Goal: Transaction & Acquisition: Book appointment/travel/reservation

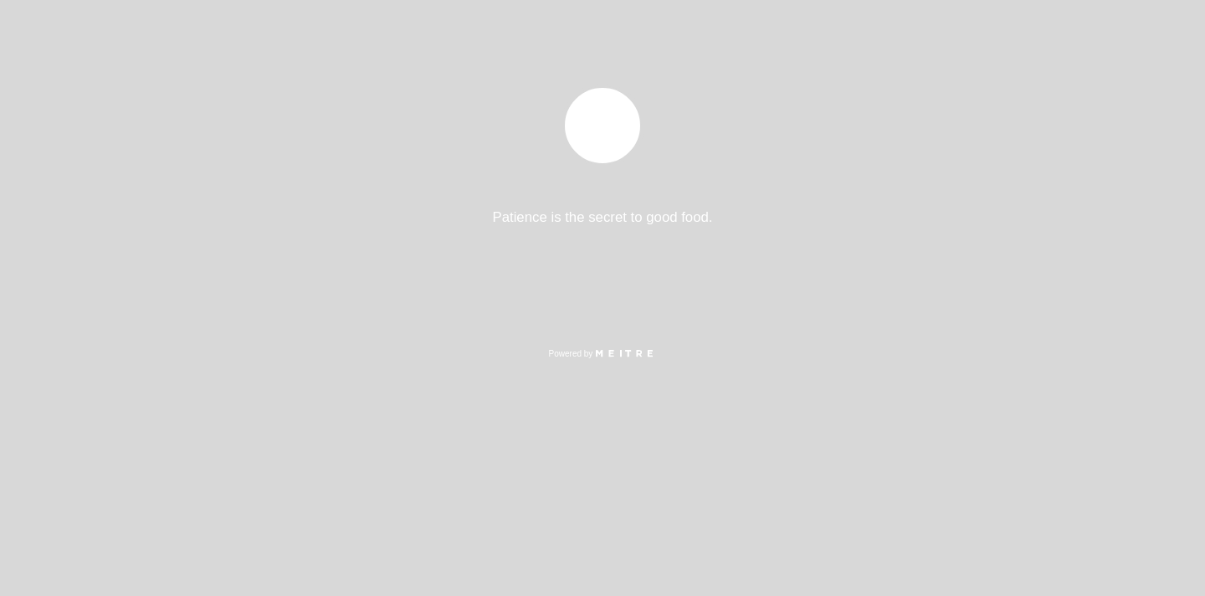
select select "es"
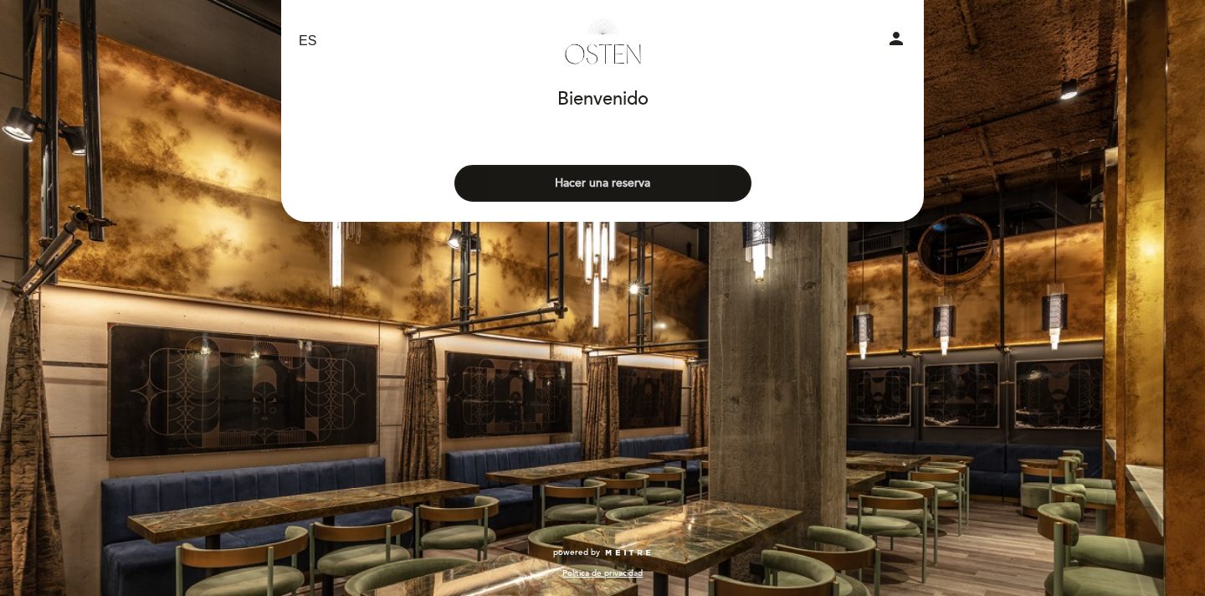
click at [695, 191] on button "Hacer una reserva" at bounding box center [602, 183] width 297 height 37
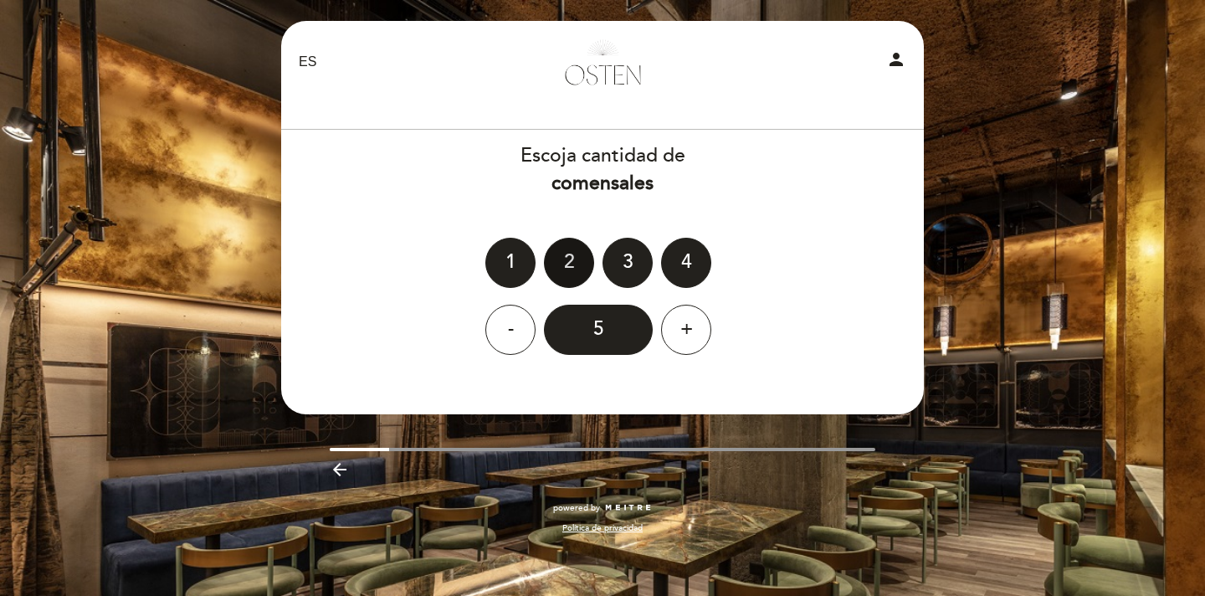
click at [561, 259] on div "2" at bounding box center [569, 263] width 50 height 50
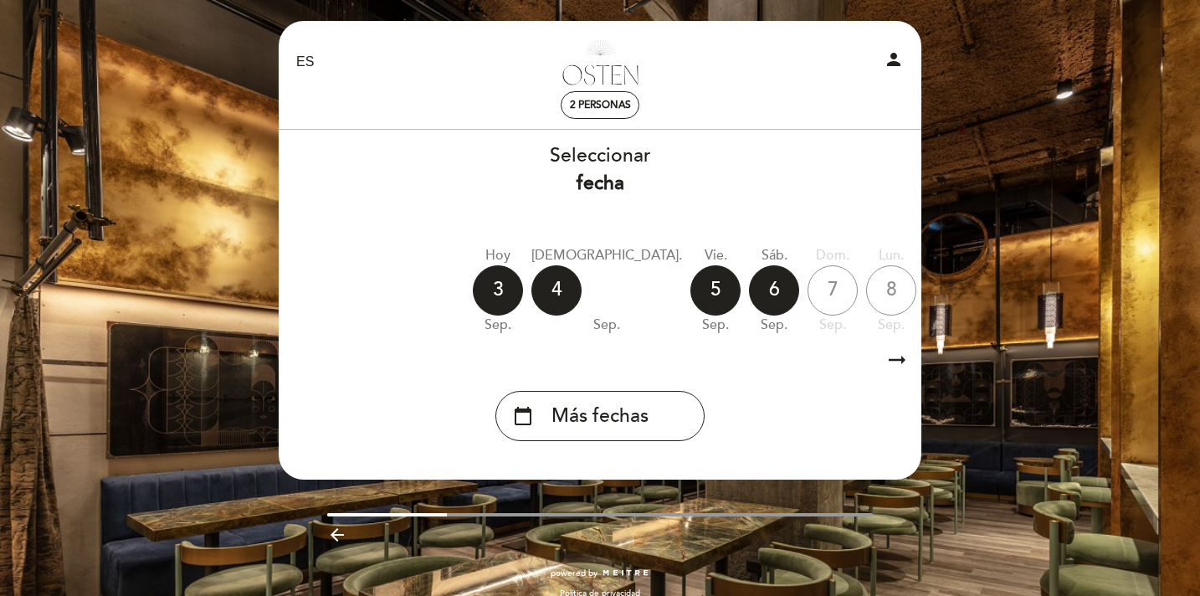
click at [866, 292] on div "8" at bounding box center [891, 290] width 50 height 50
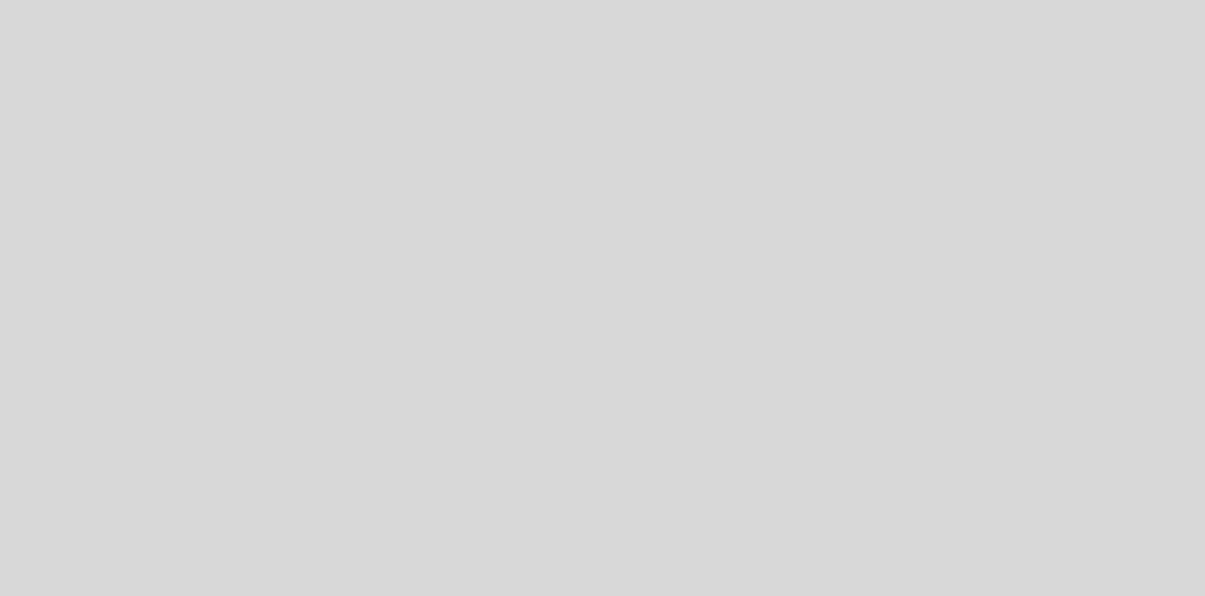
select select "es"
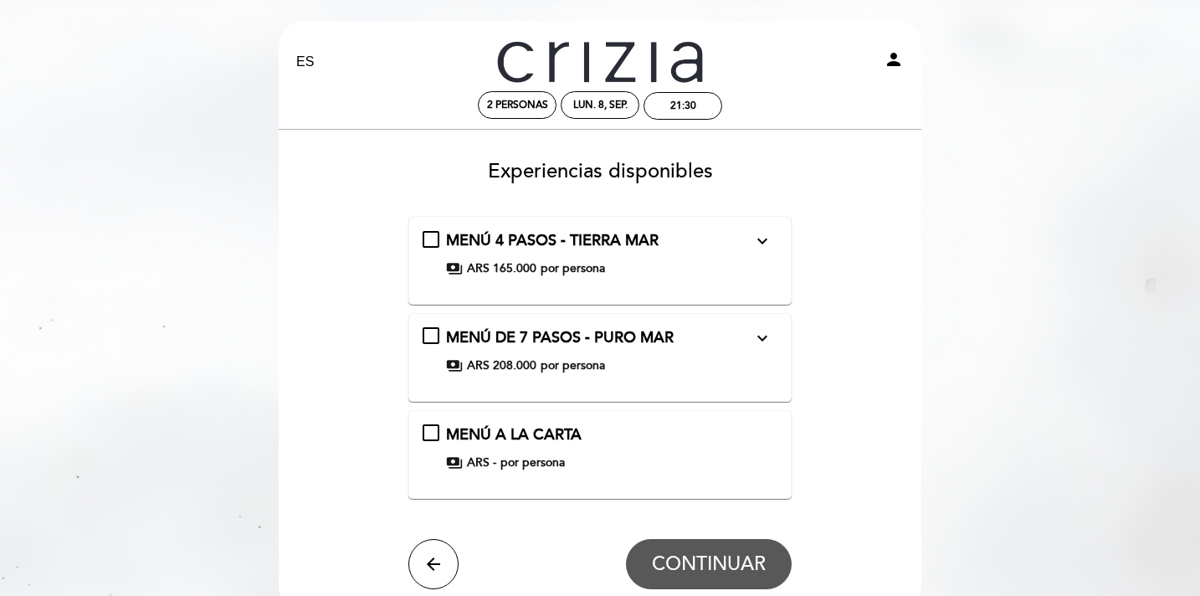
click at [761, 243] on icon "expand_more" at bounding box center [762, 241] width 20 height 20
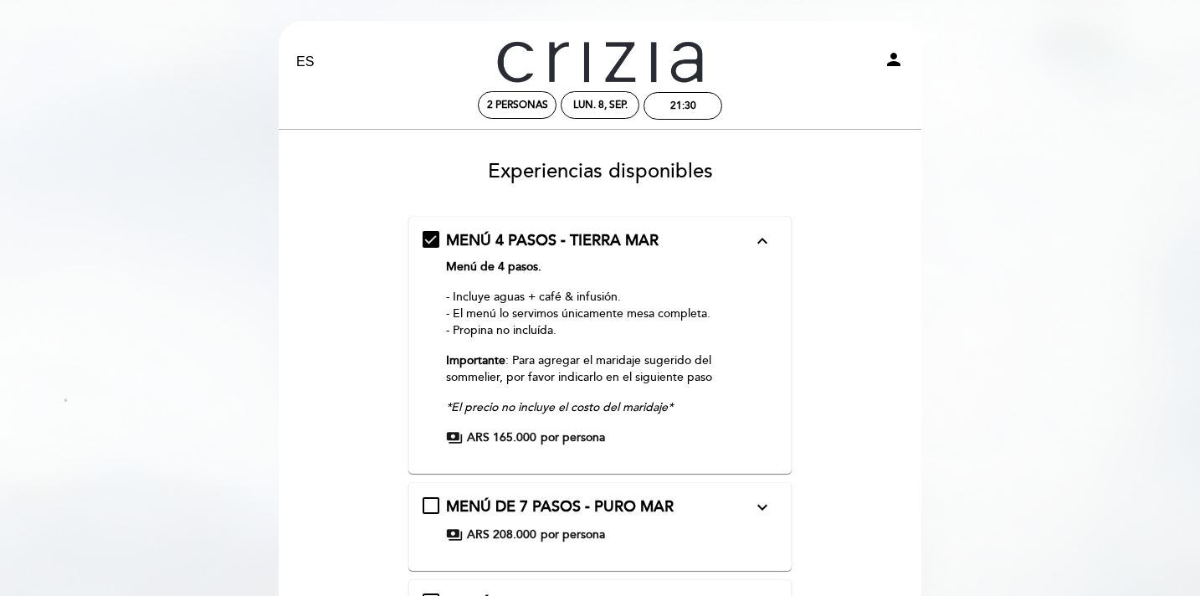
click at [755, 237] on icon "expand_less" at bounding box center [762, 241] width 20 height 20
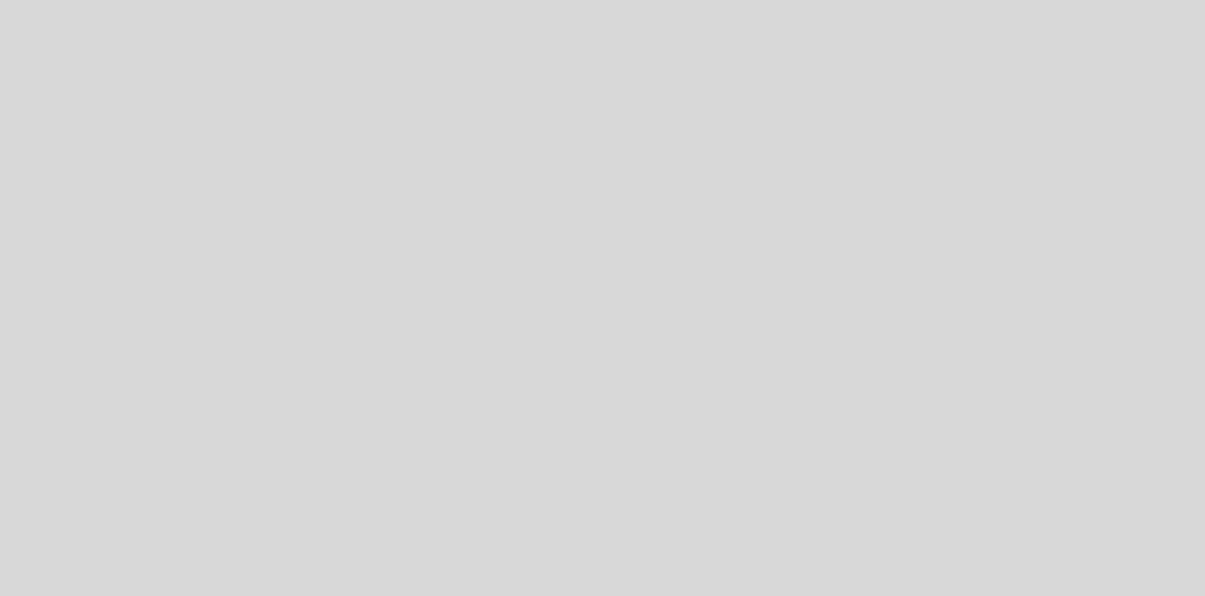
select select "es"
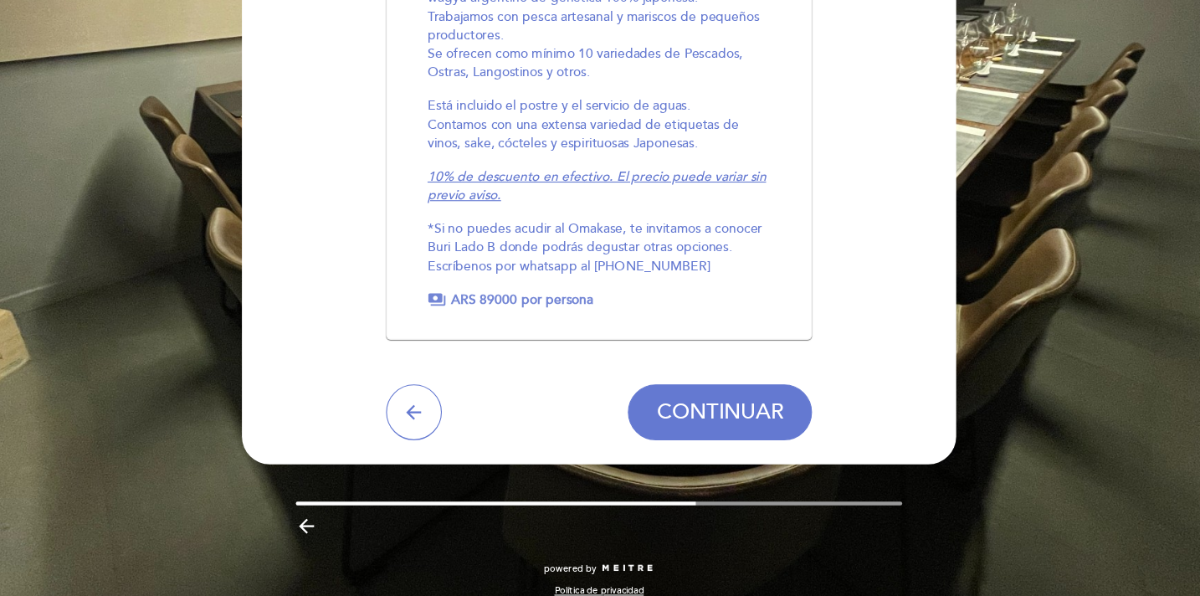
scroll to position [274, 0]
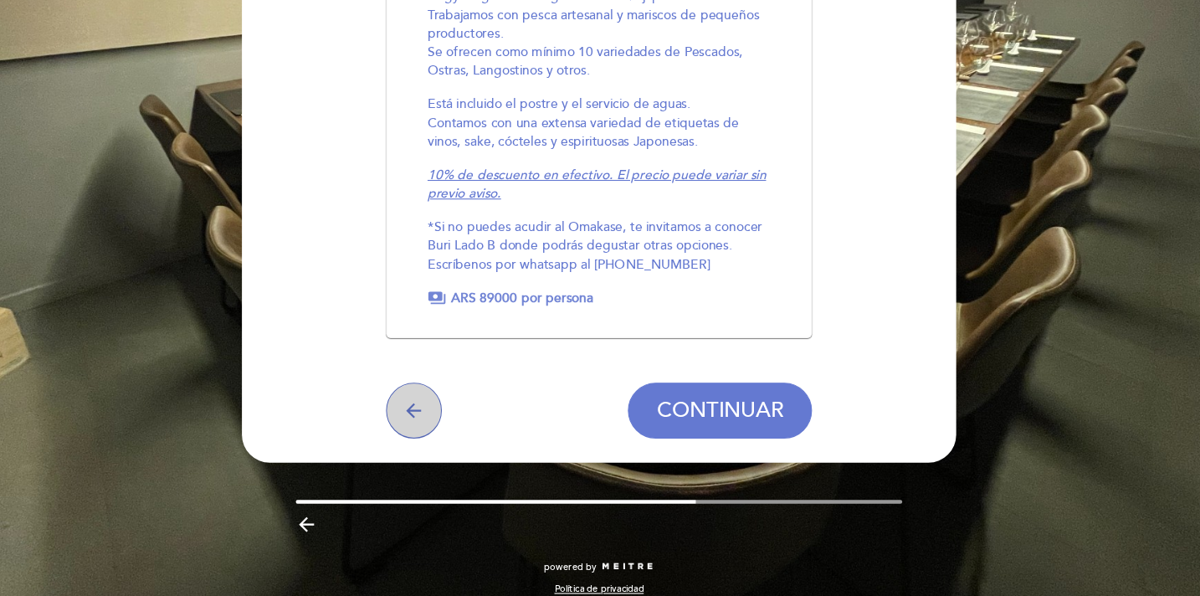
click at [448, 424] on button "arrow_back" at bounding box center [433, 428] width 50 height 50
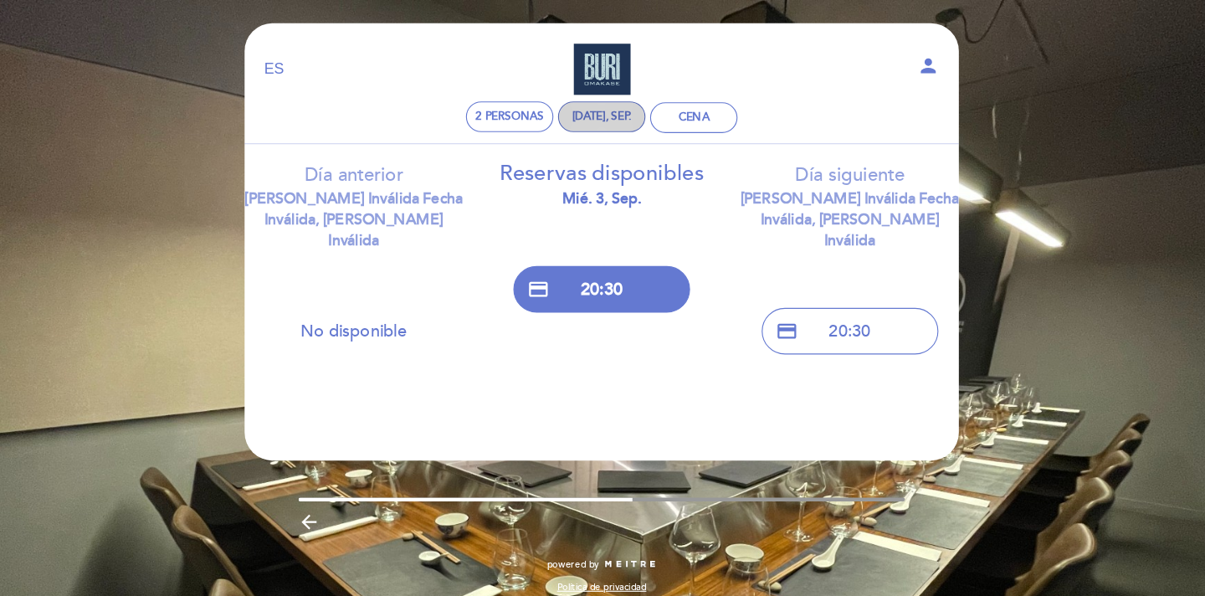
click at [587, 94] on div "mar. 9, sep." at bounding box center [602, 105] width 79 height 28
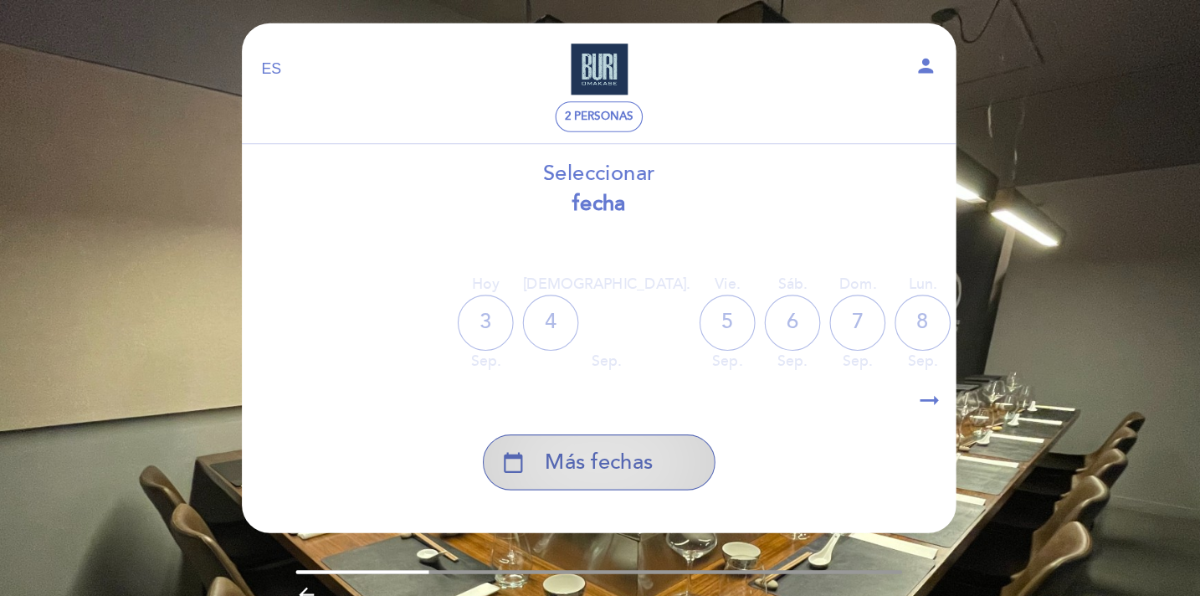
click at [603, 398] on div "calendar_today Más fechas" at bounding box center [599, 416] width 209 height 50
